Goal: Task Accomplishment & Management: Use online tool/utility

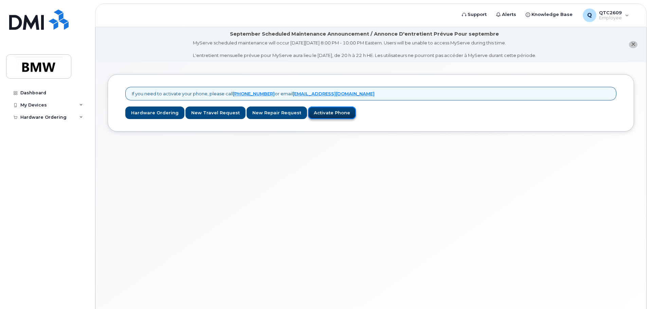
click at [322, 114] on link "Activate Phone" at bounding box center [332, 113] width 48 height 13
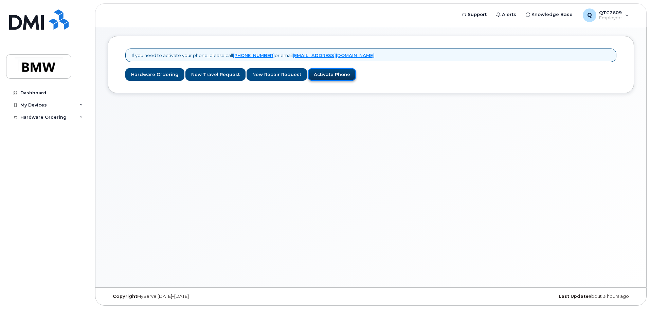
click at [327, 76] on link "Activate Phone" at bounding box center [332, 74] width 48 height 13
click at [82, 104] on icon at bounding box center [80, 105] width 3 height 3
click at [57, 105] on div "My Devices" at bounding box center [47, 105] width 82 height 12
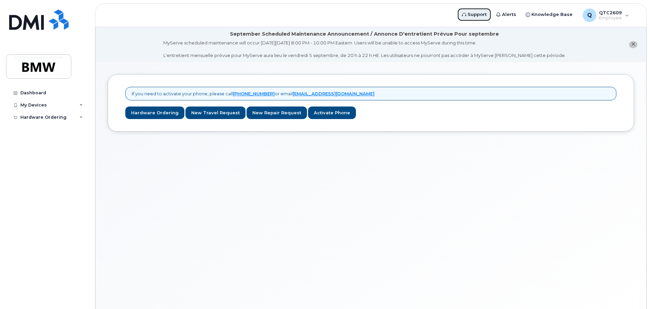
click at [481, 14] on span "Support" at bounding box center [476, 14] width 19 height 7
